Goal: Unclear

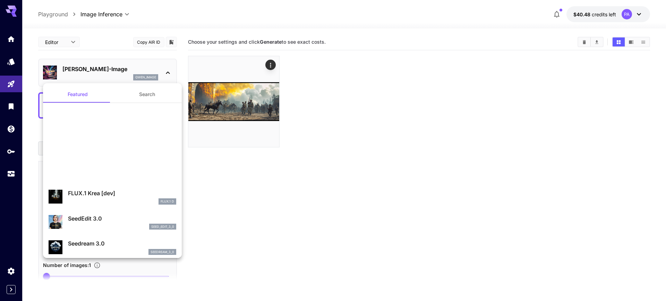
scroll to position [120, 0]
